Goal: Check status: Check status

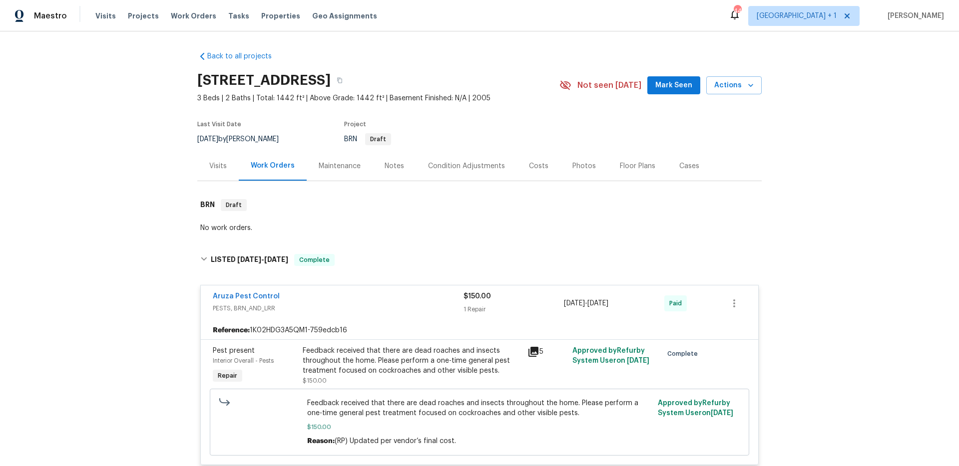
scroll to position [1009, 0]
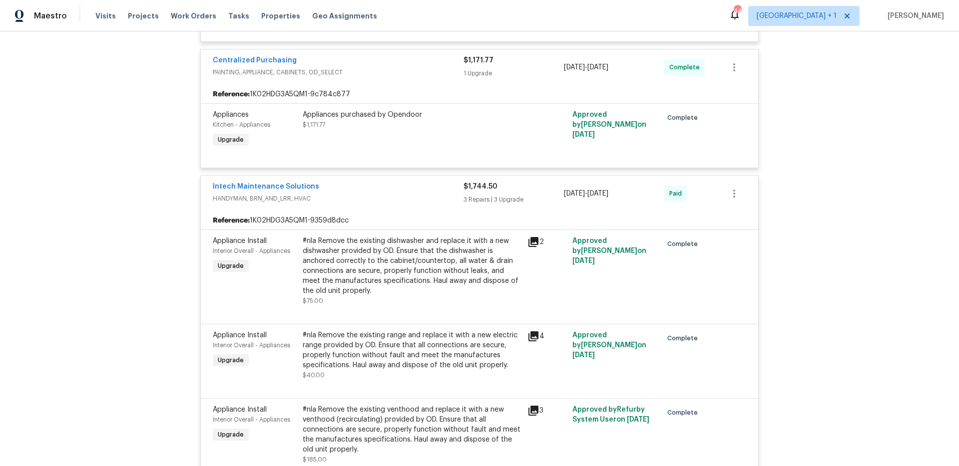
click at [124, 174] on div "Back to all projects 210 Gate Post Ln, Columbia, SC 29223 3 Beds | 2 Baths | To…" at bounding box center [479, 248] width 959 height 435
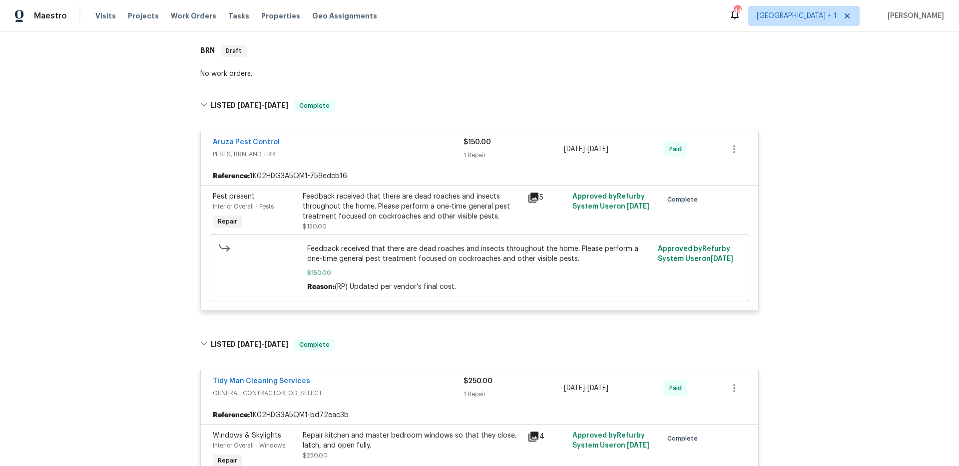
scroll to position [0, 0]
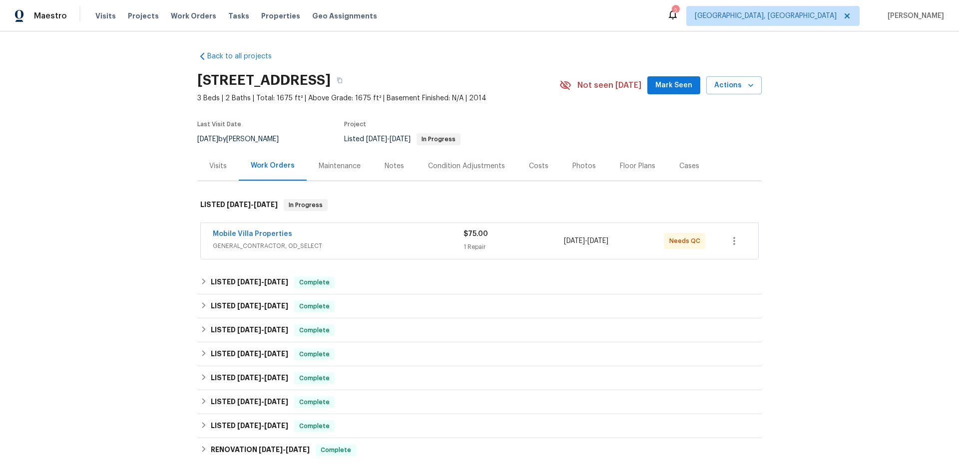
click at [174, 195] on div "Back to all projects [STREET_ADDRESS] 3 Beds | 2 Baths | Total: 1675 ft² | Abov…" at bounding box center [479, 248] width 959 height 435
click at [436, 235] on div "Mobile Villa Properties 1" at bounding box center [338, 235] width 251 height 12
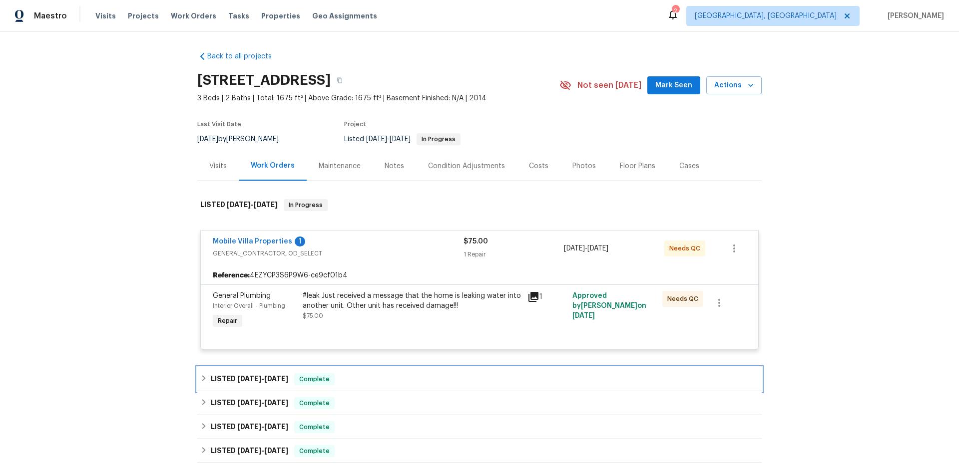
click at [356, 384] on div "LISTED [DATE] - [DATE] Complete" at bounding box center [479, 380] width 558 height 12
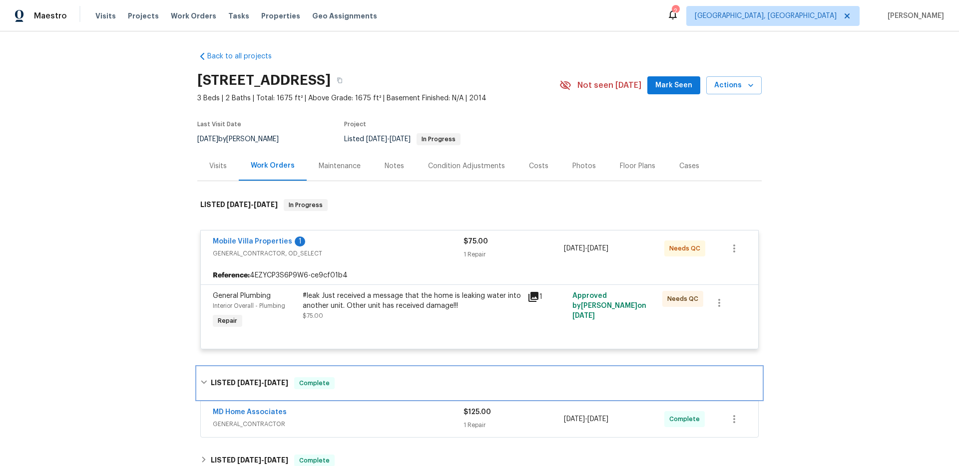
click at [356, 384] on div "LISTED [DATE] - [DATE] Complete" at bounding box center [479, 384] width 558 height 12
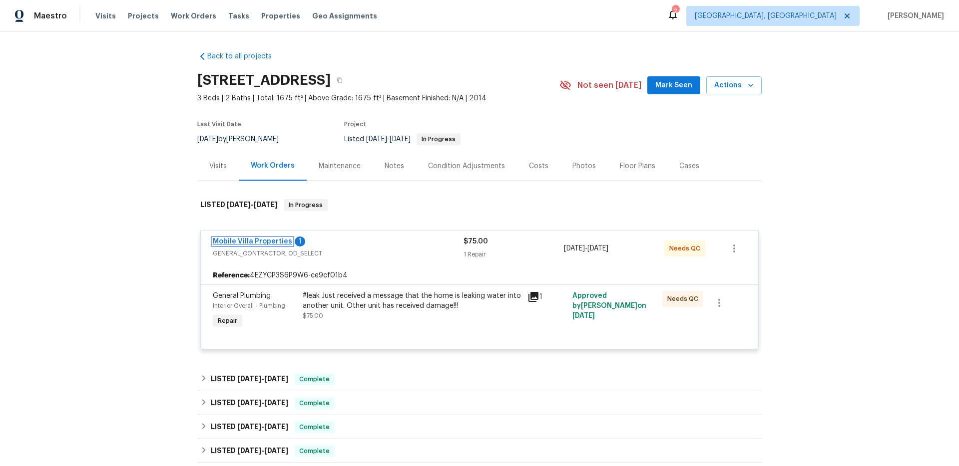
click at [257, 238] on link "Mobile Villa Properties" at bounding box center [252, 241] width 79 height 7
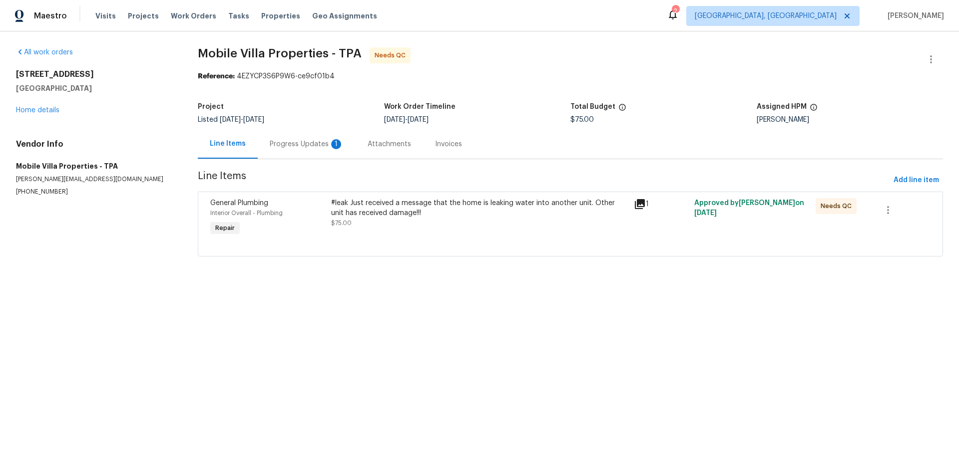
click at [144, 205] on section "All work orders [STREET_ADDRESS] Home details Vendor Info Mobile Villa Properti…" at bounding box center [95, 157] width 158 height 221
click at [297, 144] on div "Progress Updates 1" at bounding box center [307, 144] width 74 height 10
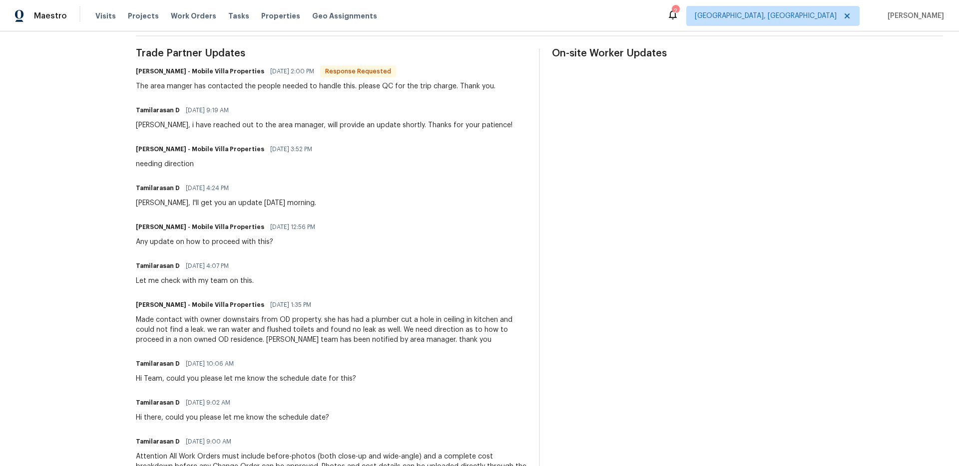
scroll to position [318, 0]
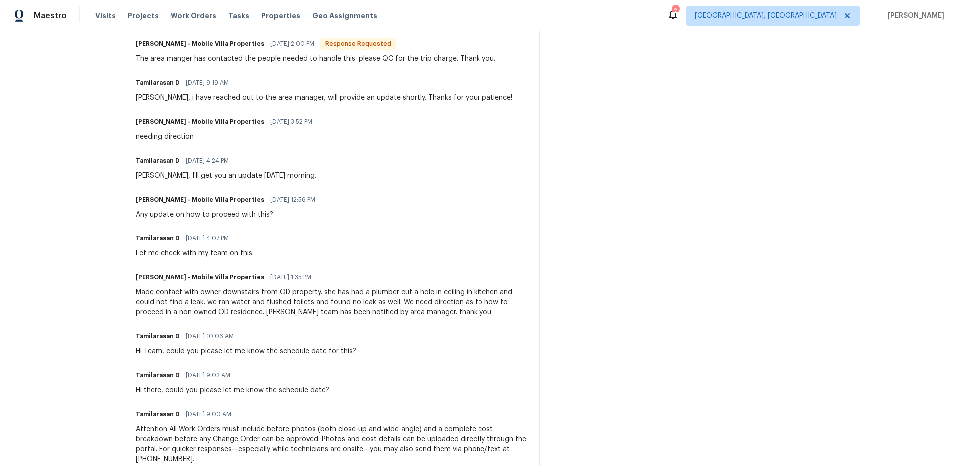
drag, startPoint x: 252, startPoint y: 277, endPoint x: 314, endPoint y: 279, distance: 62.0
click at [314, 279] on div "[PERSON_NAME] - Mobile Villa Properties [DATE] 1:35 PM" at bounding box center [331, 278] width 391 height 14
click at [144, 292] on div "Made contact with owner downstairs from OD property. she has had a plumber cut …" at bounding box center [331, 303] width 391 height 30
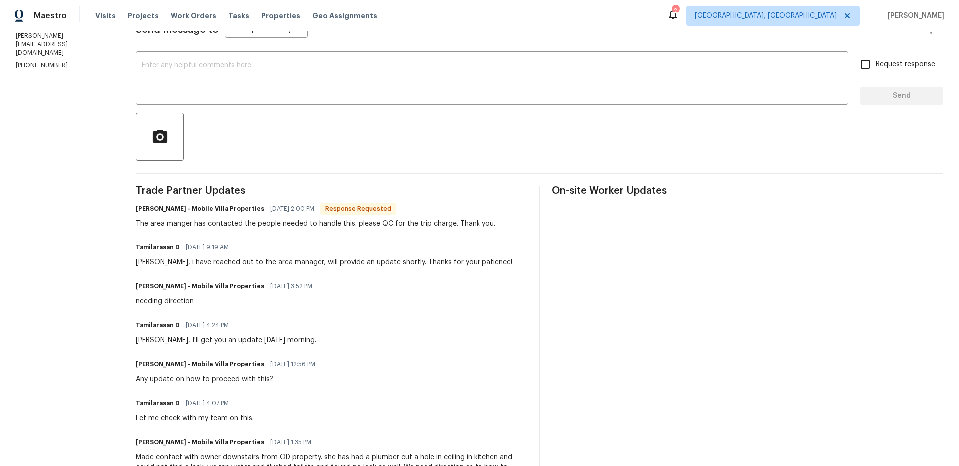
scroll to position [0, 0]
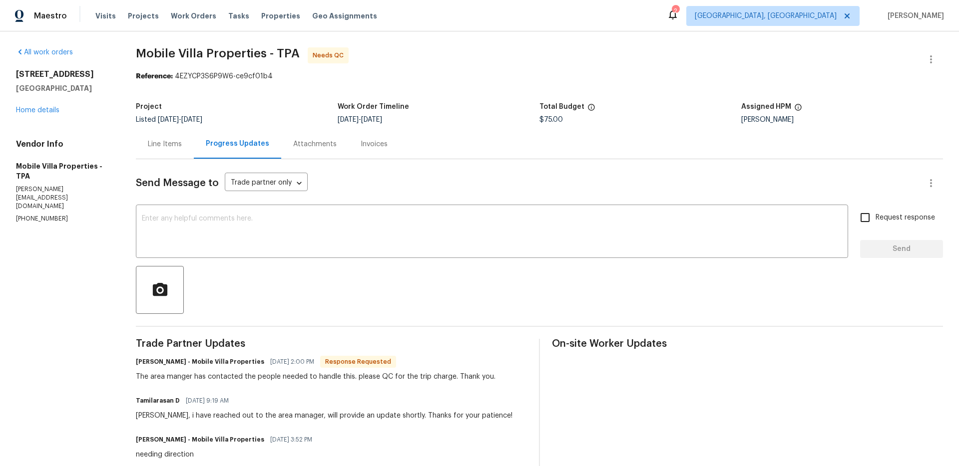
click at [468, 60] on span "Mobile Villa Properties - TPA Needs QC" at bounding box center [527, 59] width 783 height 24
click at [456, 89] on section "Mobile Villa Properties - TPA Needs QC Reference: 4EZYCP3S6P9W6-ce9cf01b4 Proje…" at bounding box center [539, 450] width 807 height 806
click at [665, 94] on section "Mobile Villa Properties - TPA Needs QC Reference: 4EZYCP3S6P9W6-ce9cf01b4 Proje…" at bounding box center [539, 450] width 807 height 806
drag, startPoint x: 408, startPoint y: 91, endPoint x: 196, endPoint y: 113, distance: 212.9
click at [408, 91] on section "Mobile Villa Properties - TPA Needs QC Reference: 4EZYCP3S6P9W6-ce9cf01b4 Proje…" at bounding box center [539, 450] width 807 height 806
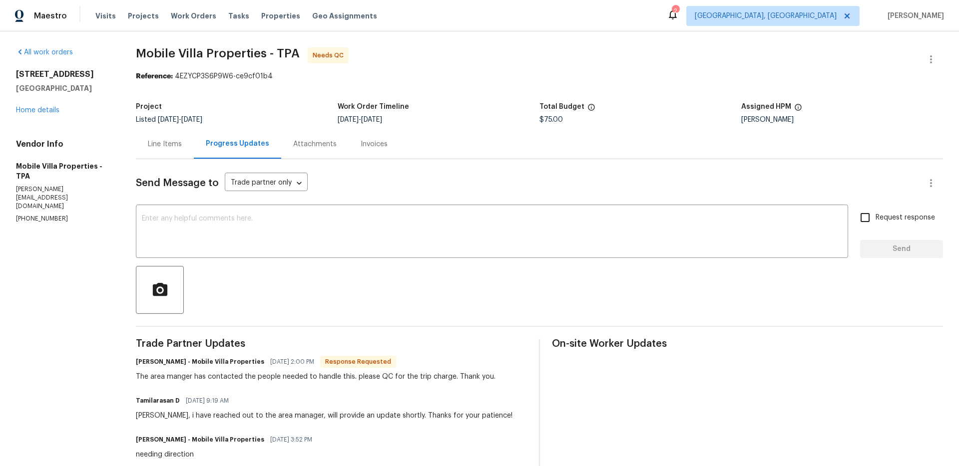
click at [579, 27] on div "Maestro Visits Projects Work Orders Tasks Properties Geo Assignments 2 [GEOGRAP…" at bounding box center [479, 15] width 959 height 31
click at [641, 16] on div "Maestro Visits Projects Work Orders Tasks Properties Geo Assignments 2 [GEOGRAP…" at bounding box center [479, 15] width 959 height 31
click at [641, 17] on div "Maestro Visits Projects Work Orders Tasks Properties Geo Assignments 2 [GEOGRAP…" at bounding box center [479, 15] width 959 height 31
